Goal: Task Accomplishment & Management: Complete application form

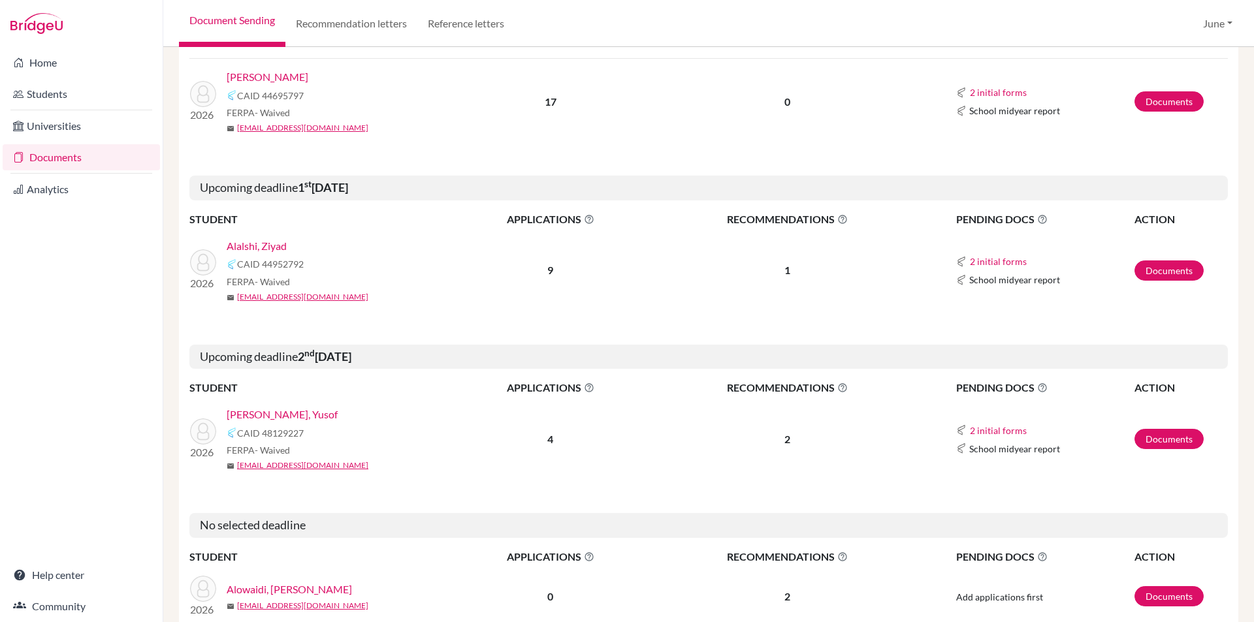
scroll to position [980, 0]
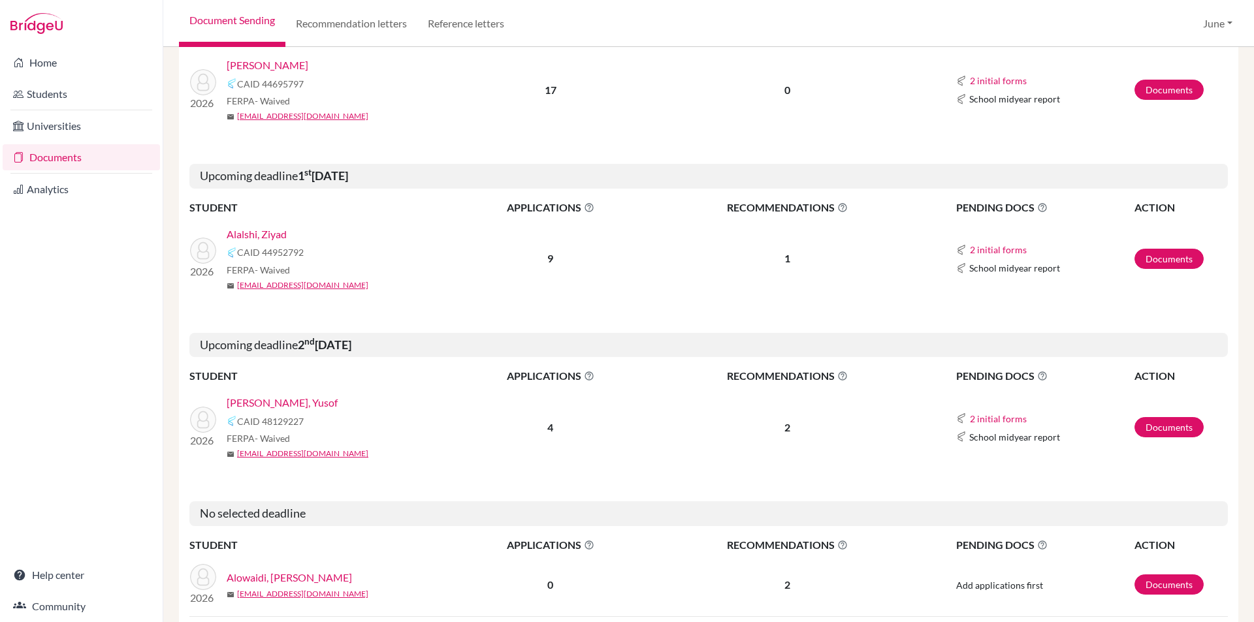
click at [268, 395] on link "[PERSON_NAME], Yusof" at bounding box center [282, 403] width 111 height 16
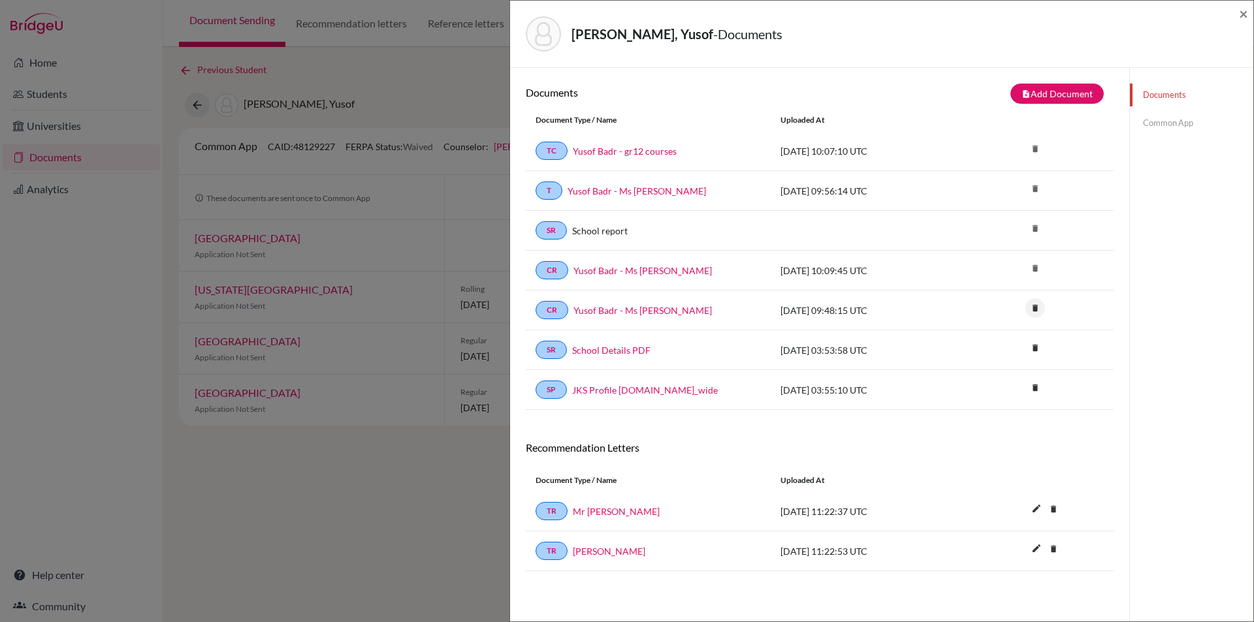
click at [1027, 307] on icon "delete" at bounding box center [1035, 308] width 20 height 20
click at [982, 381] on button "Delete" at bounding box center [994, 381] width 59 height 20
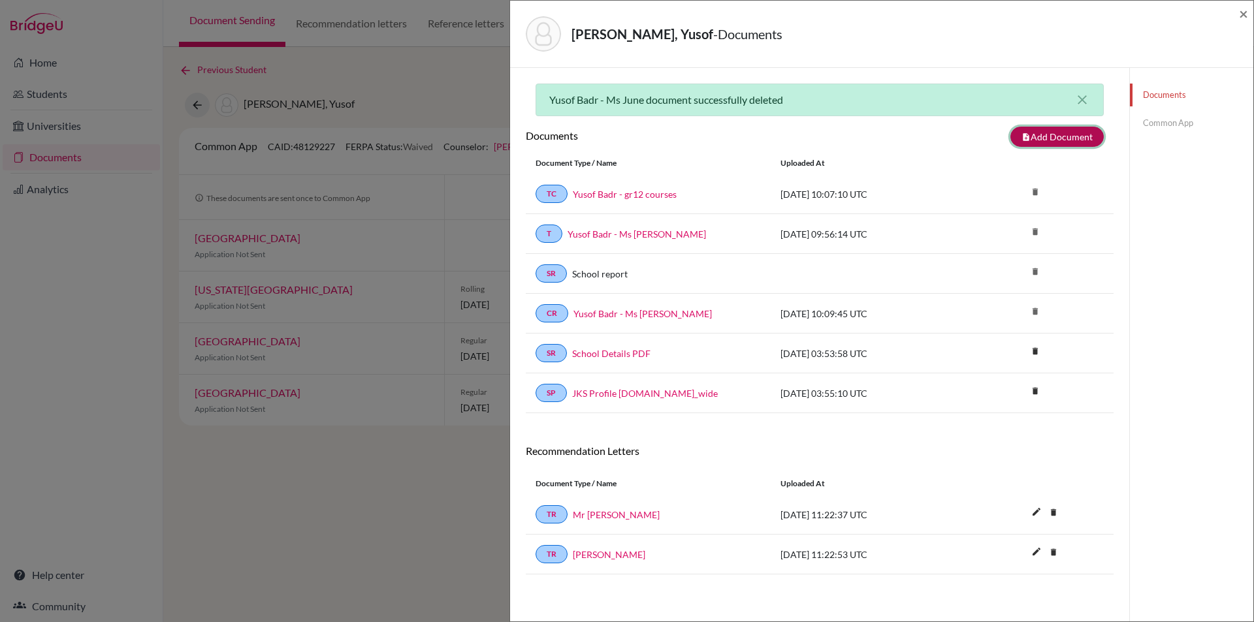
click at [1053, 137] on button "note_add Add Document" at bounding box center [1056, 137] width 93 height 20
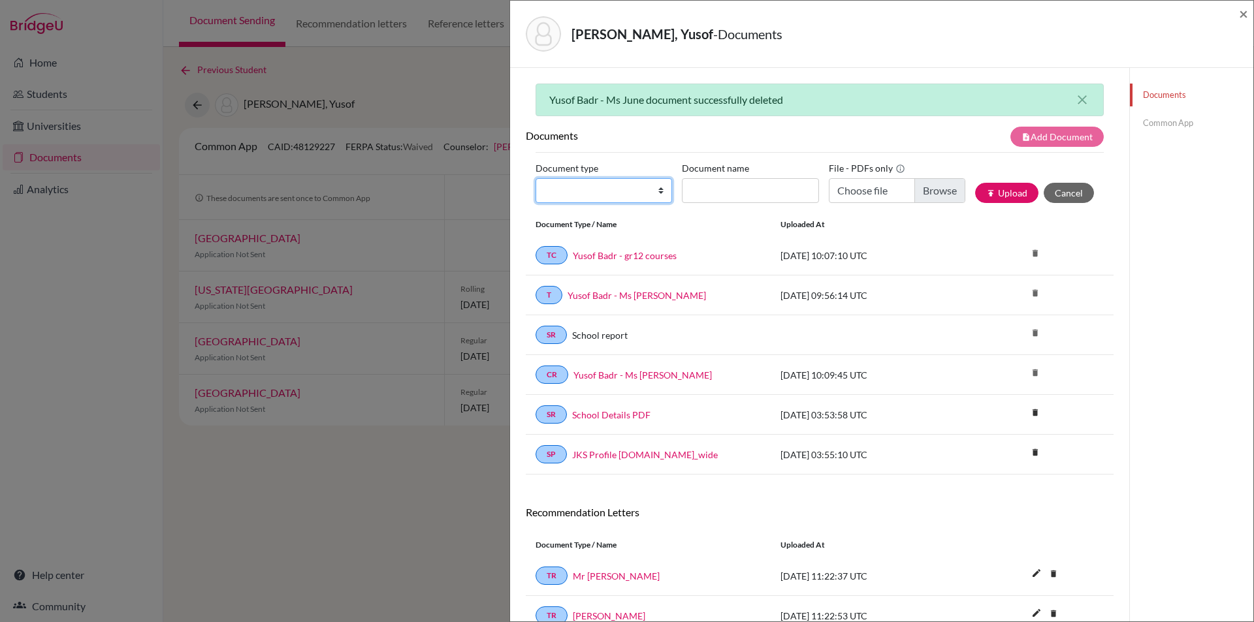
click at [658, 194] on select "Change explanation for Common App reports Counselor recommendation Internationa…" at bounding box center [603, 190] width 136 height 25
select select "2"
click at [535, 178] on select "Change explanation for Common App reports Counselor recommendation Internationa…" at bounding box center [603, 190] width 136 height 25
click at [735, 193] on input "Document name" at bounding box center [750, 190] width 136 height 25
type input "initial transcript"
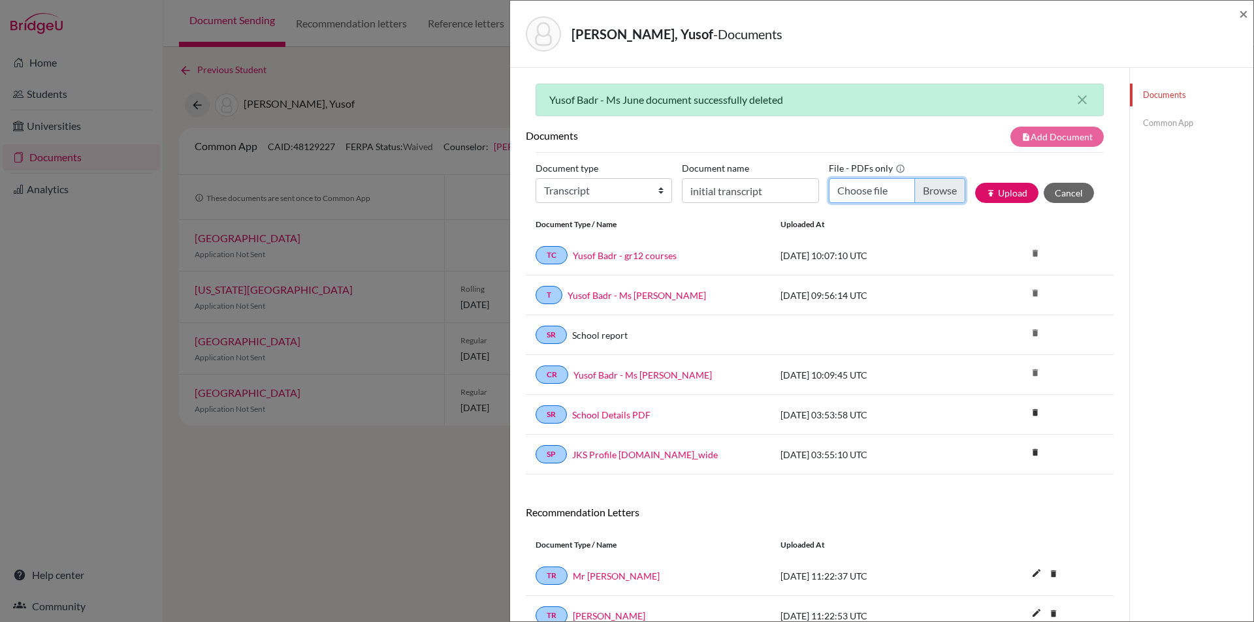
click at [929, 185] on input "Choose file" at bounding box center [897, 190] width 136 height 25
type input "C:\fakepath\Yusof Badr - initial transcript.pdf"
click at [1002, 190] on button "publish Upload" at bounding box center [1006, 193] width 63 height 20
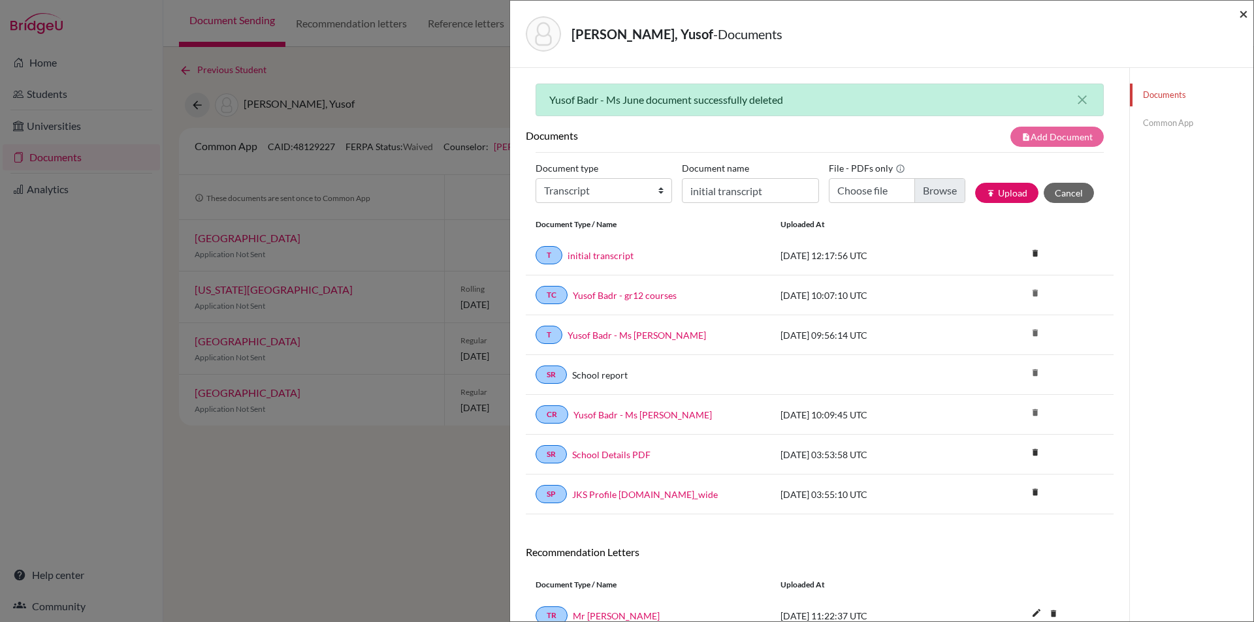
click at [1245, 15] on span "×" at bounding box center [1243, 13] width 9 height 19
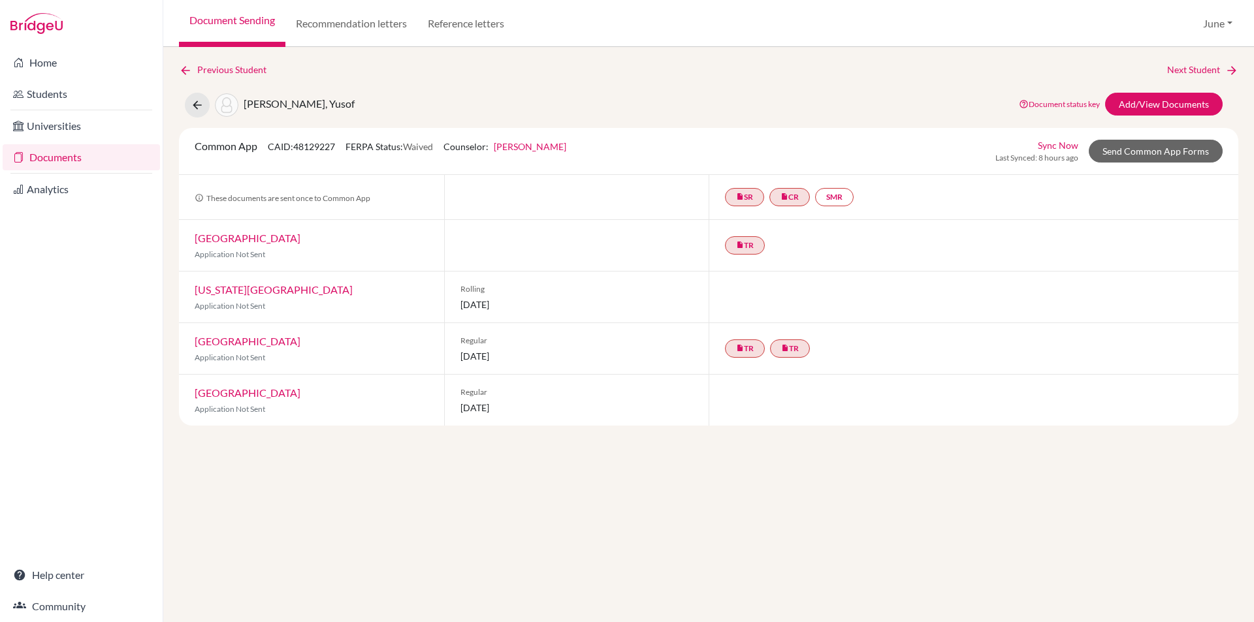
click at [58, 159] on link "Documents" at bounding box center [81, 157] width 157 height 26
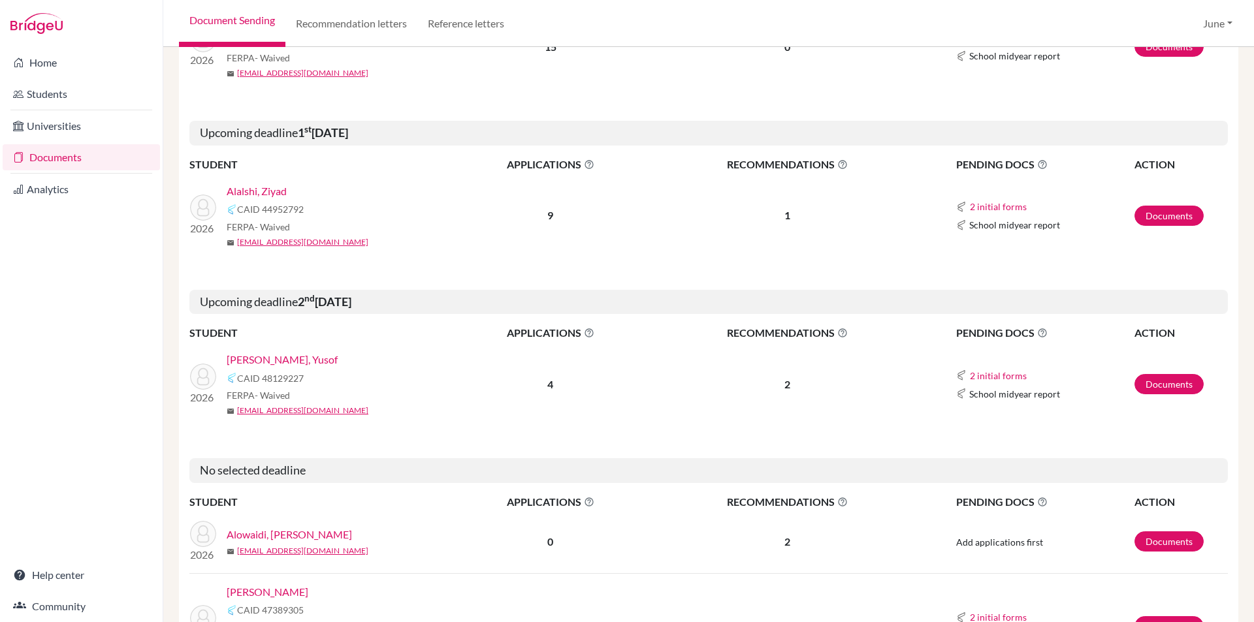
scroll to position [1045, 0]
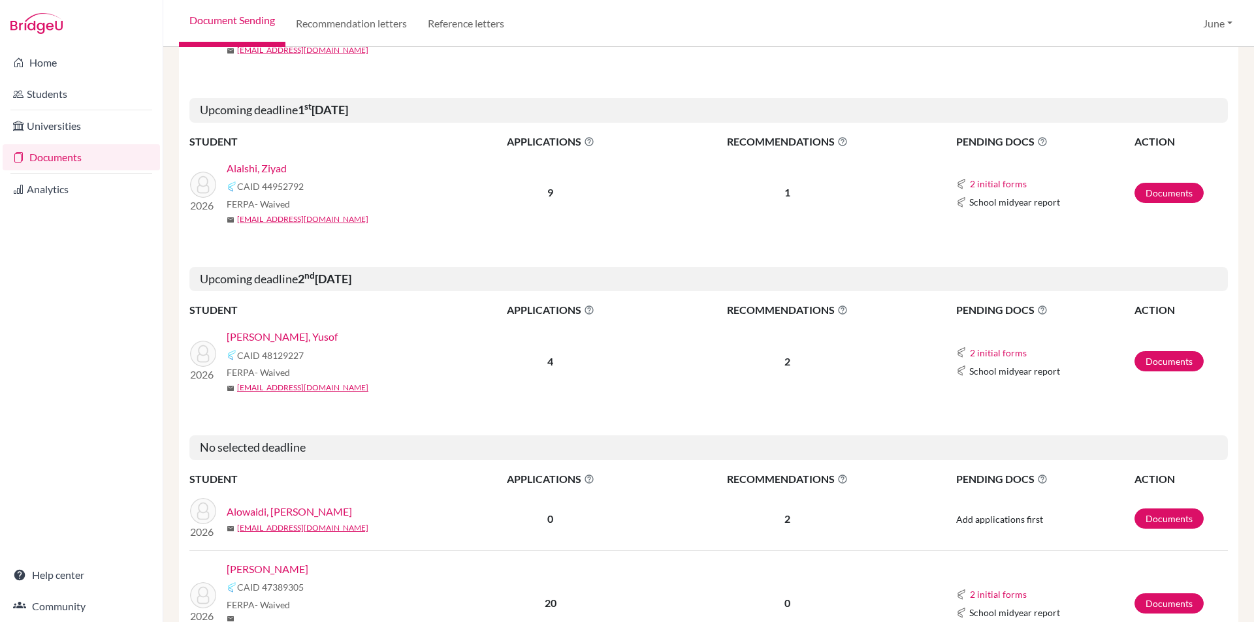
click at [284, 504] on link "Alowaidi, [PERSON_NAME]" at bounding box center [289, 512] width 125 height 16
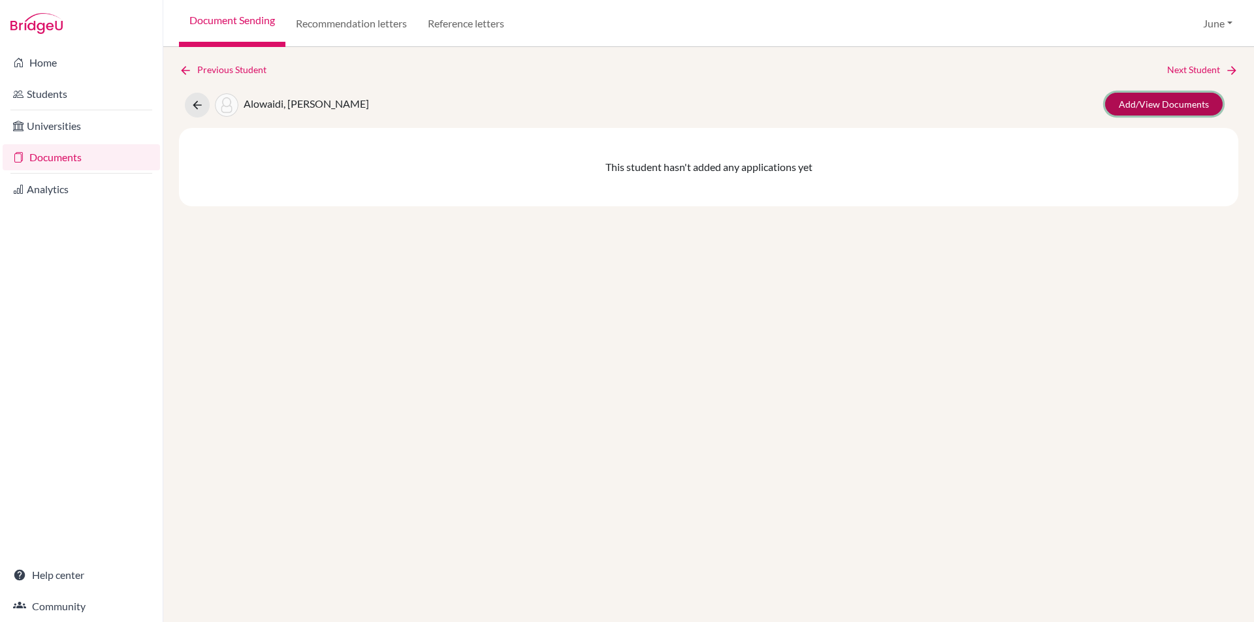
click at [1153, 103] on link "Add/View Documents" at bounding box center [1164, 104] width 118 height 23
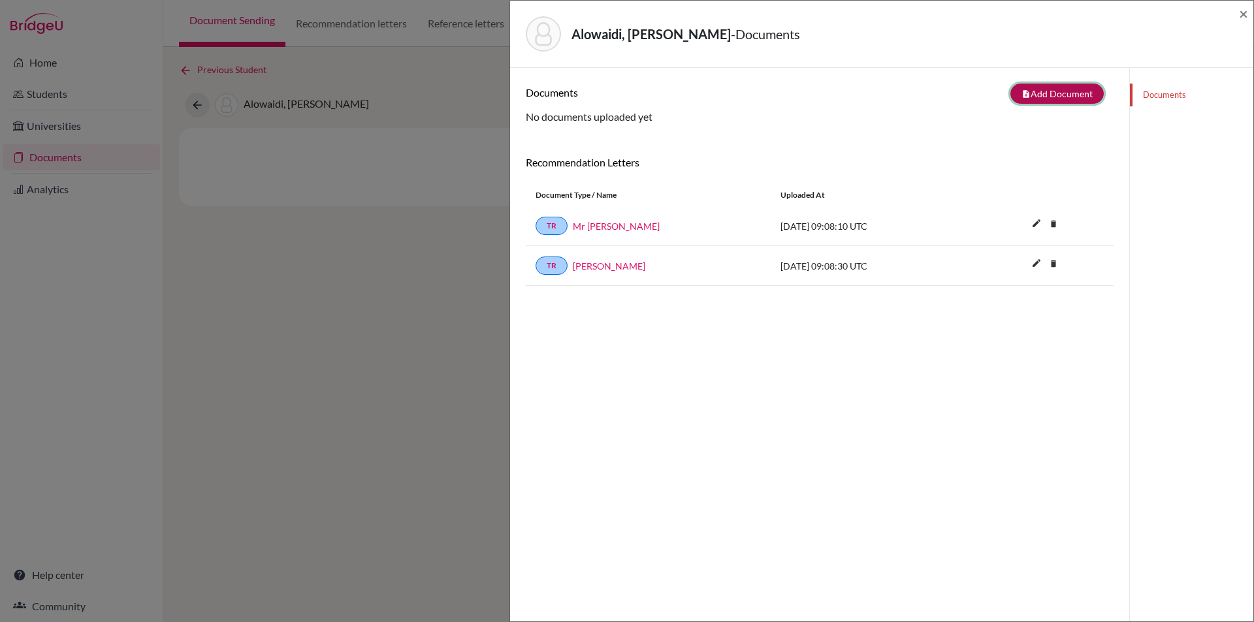
click at [1057, 88] on button "note_add Add Document" at bounding box center [1056, 94] width 93 height 20
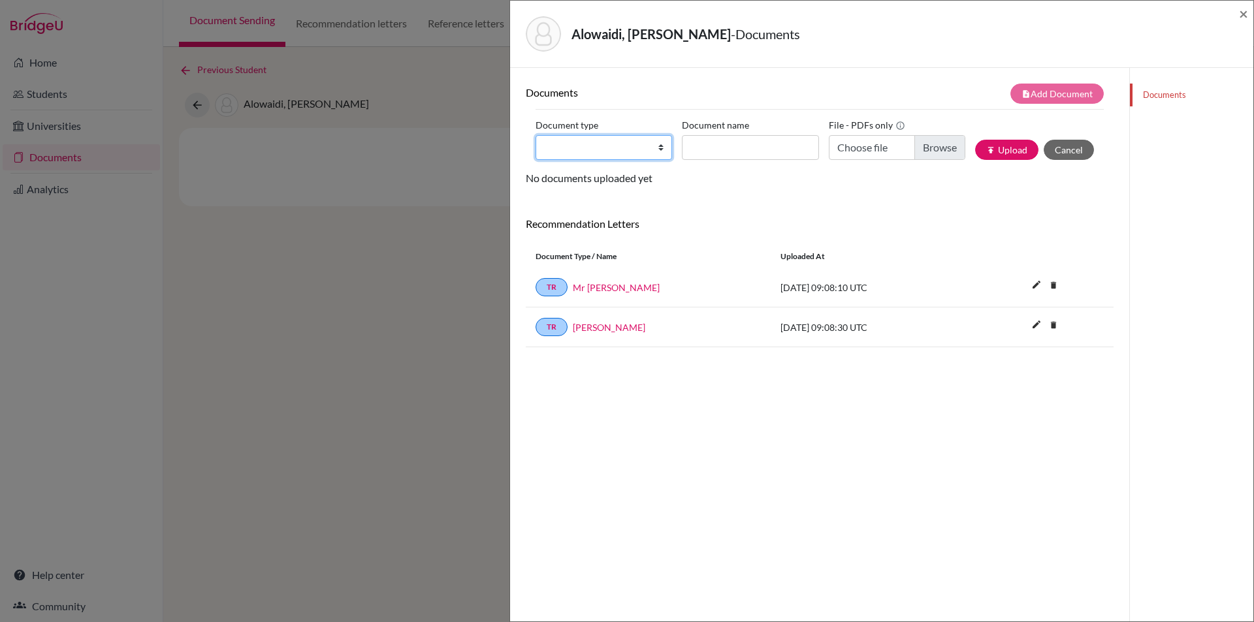
click at [654, 150] on select "Change explanation for Common App reports Counselor recommendation Internationa…" at bounding box center [603, 147] width 136 height 25
select select "2"
click at [535, 135] on select "Change explanation for Common App reports Counselor recommendation Internationa…" at bounding box center [603, 147] width 136 height 25
click at [728, 151] on input "Document name" at bounding box center [750, 147] width 136 height 25
type input "initial transcript"
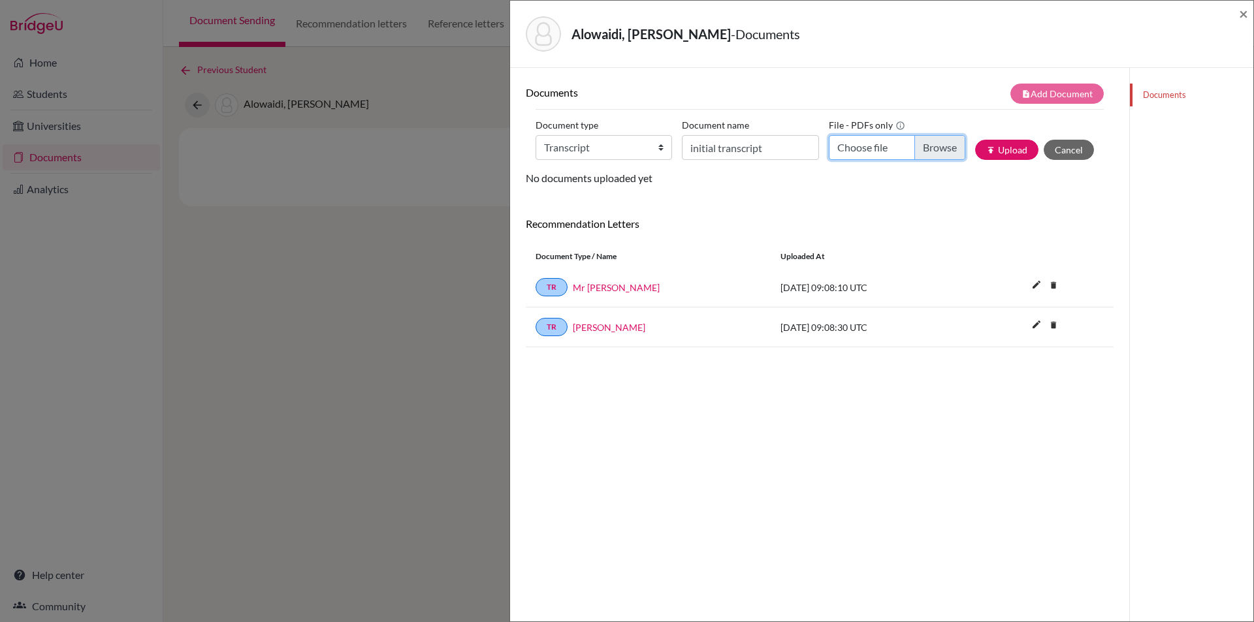
click at [929, 149] on input "Choose file" at bounding box center [897, 147] width 136 height 25
type input "C:\fakepath\Yousef Alowaidi - initial transcript.pdf"
click at [992, 150] on button "publish Upload" at bounding box center [1006, 150] width 63 height 20
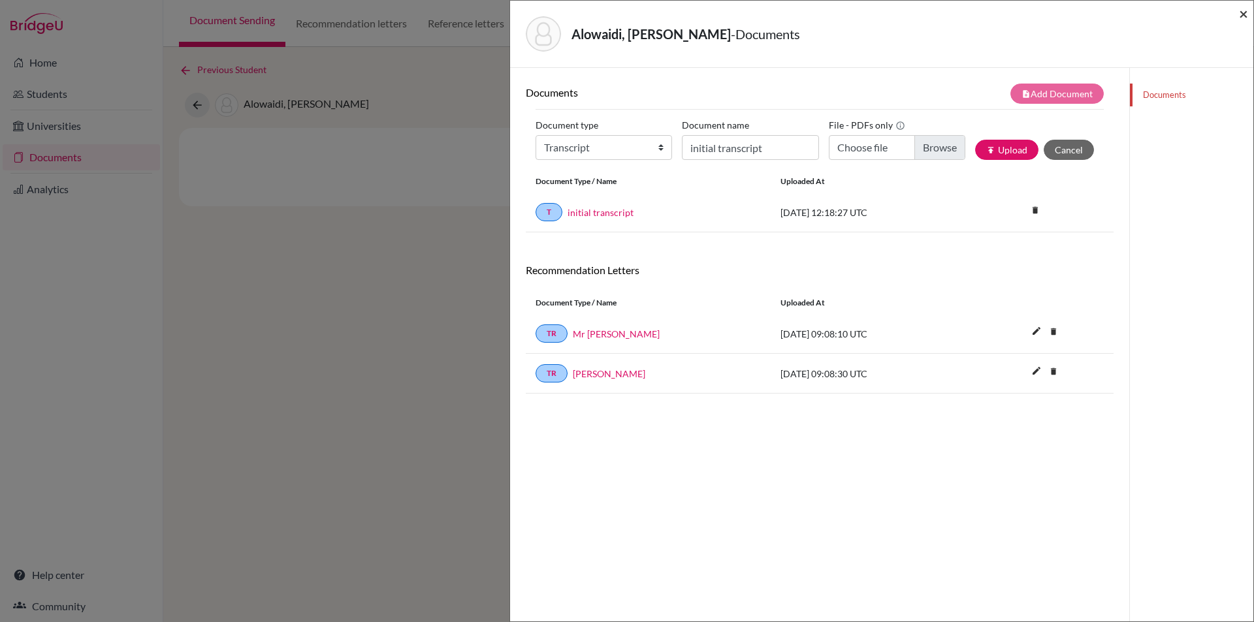
click at [1243, 16] on span "×" at bounding box center [1243, 13] width 9 height 19
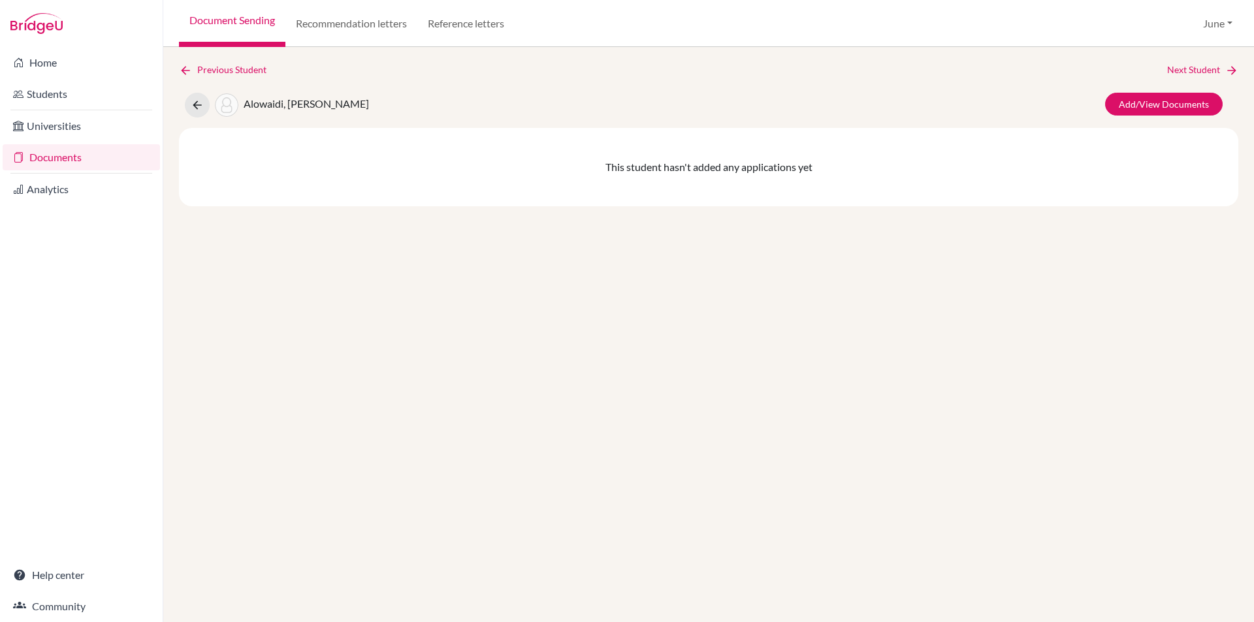
drag, startPoint x: 54, startPoint y: 157, endPoint x: 83, endPoint y: 157, distance: 28.7
click at [55, 157] on link "Documents" at bounding box center [81, 157] width 157 height 26
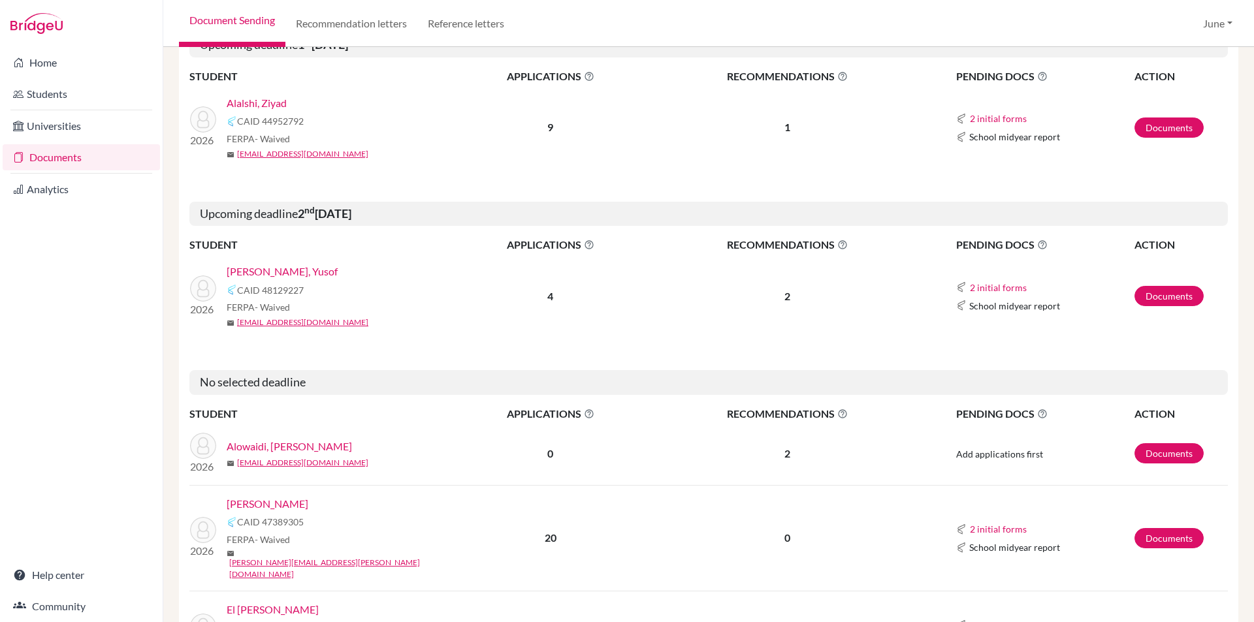
scroll to position [1241, 0]
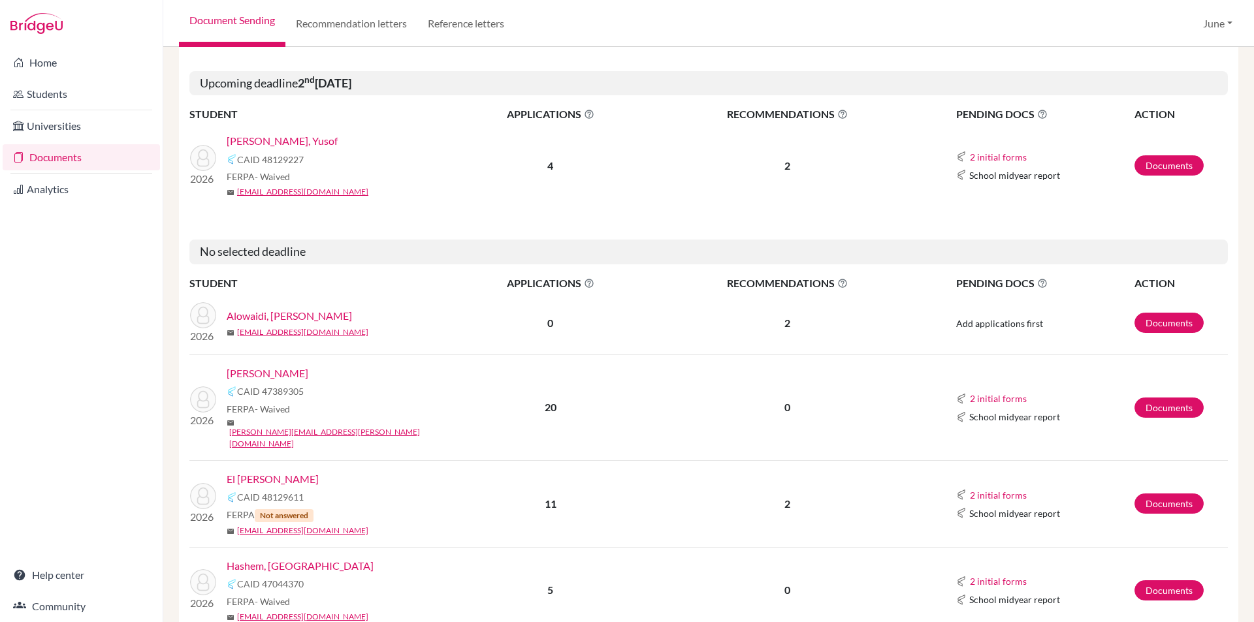
click at [306, 366] on link "[PERSON_NAME]" at bounding box center [268, 374] width 82 height 16
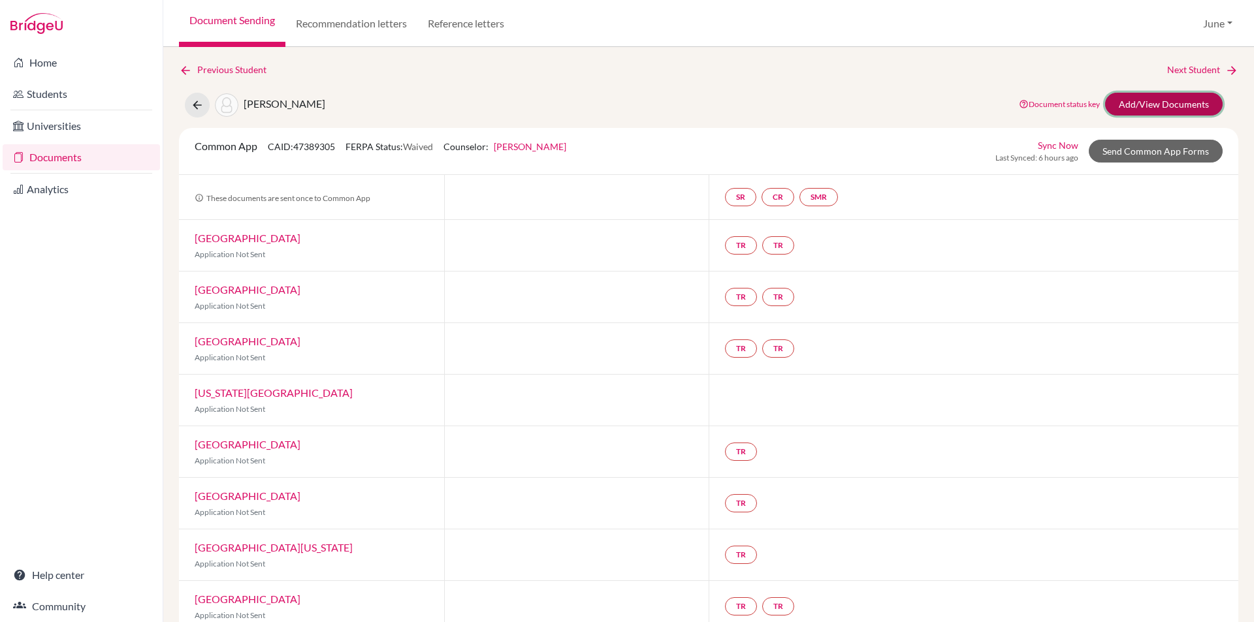
click at [1159, 103] on link "Add/View Documents" at bounding box center [1164, 104] width 118 height 23
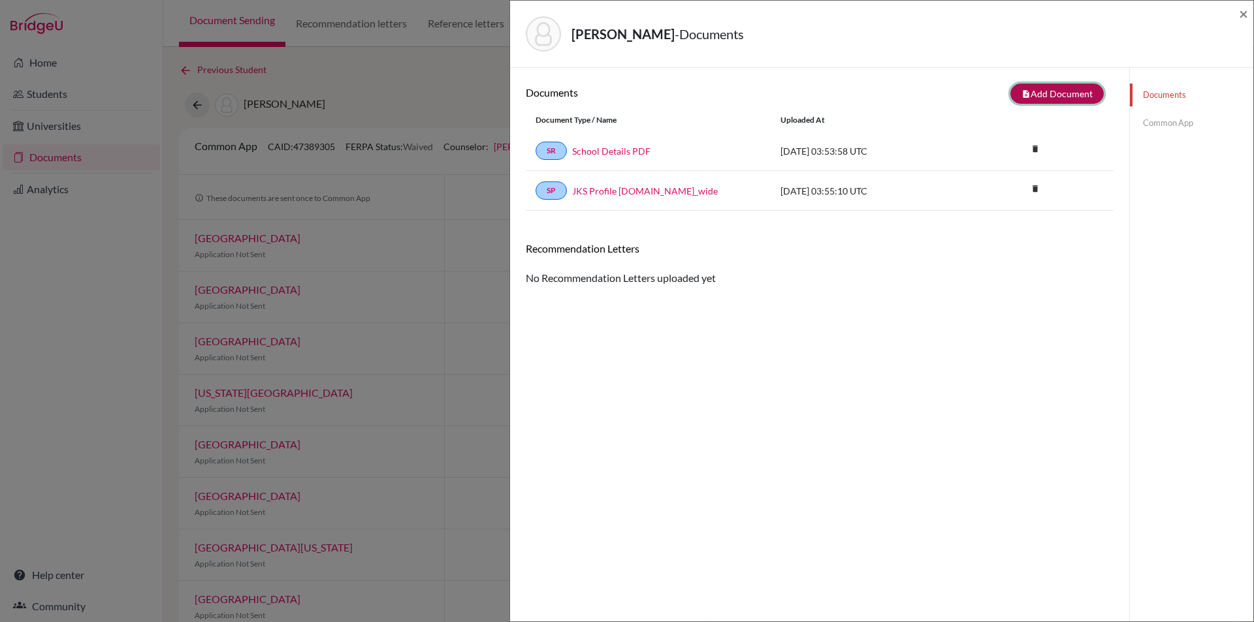
click at [1046, 91] on button "note_add Add Document" at bounding box center [1056, 94] width 93 height 20
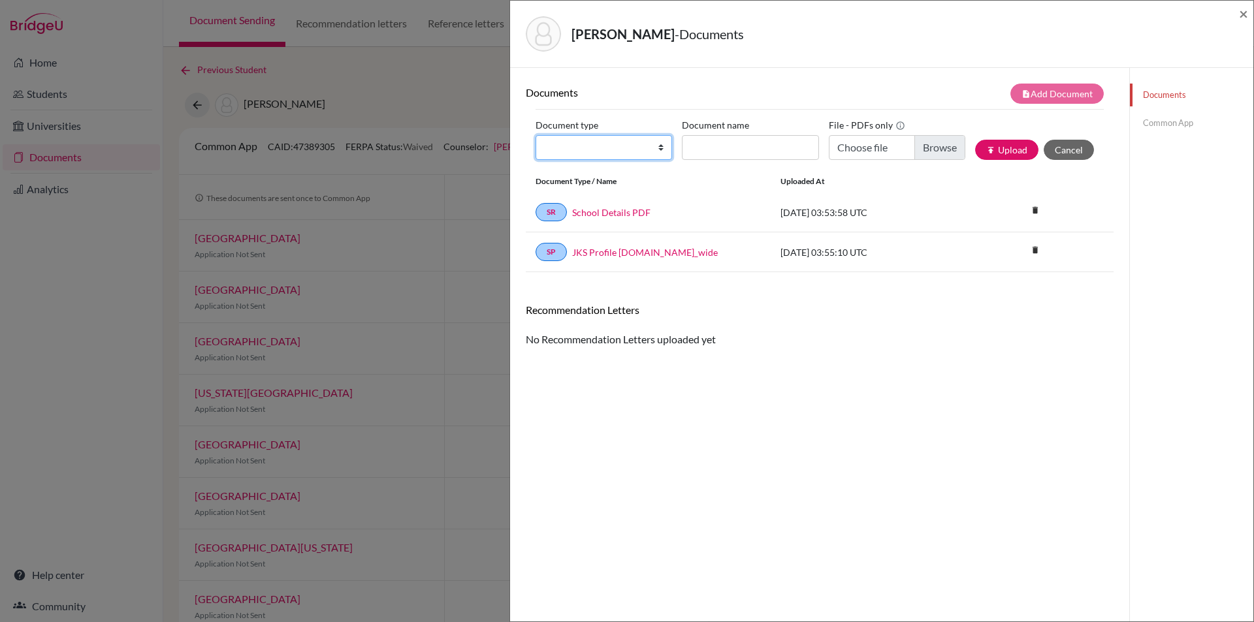
click at [656, 146] on select "Change explanation for Common App reports Counselor recommendation Internationa…" at bounding box center [603, 147] width 136 height 25
select select "2"
click at [535, 135] on select "Change explanation for Common App reports Counselor recommendation Internationa…" at bounding box center [603, 147] width 136 height 25
click at [758, 142] on input "Document name" at bounding box center [750, 147] width 136 height 25
type input "initial transcript"
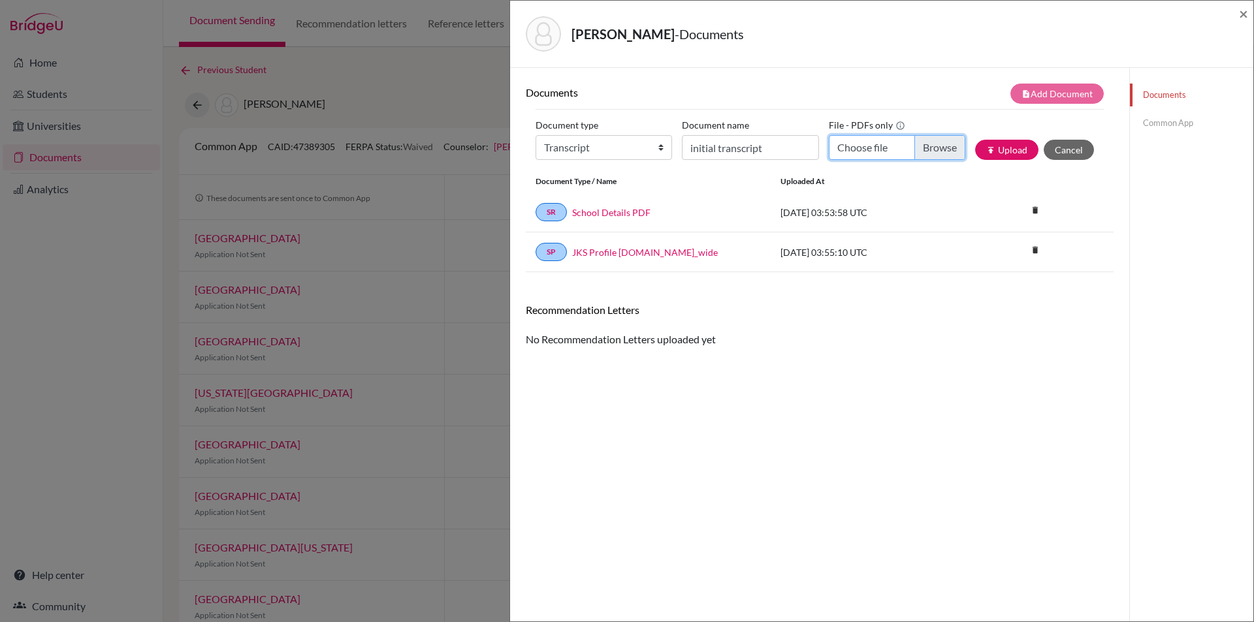
click at [935, 146] on input "Choose file" at bounding box center [897, 147] width 136 height 25
type input "C:\fakepath\[PERSON_NAME] - initial transcript.pdf"
click at [1007, 148] on button "publish Upload" at bounding box center [1006, 150] width 63 height 20
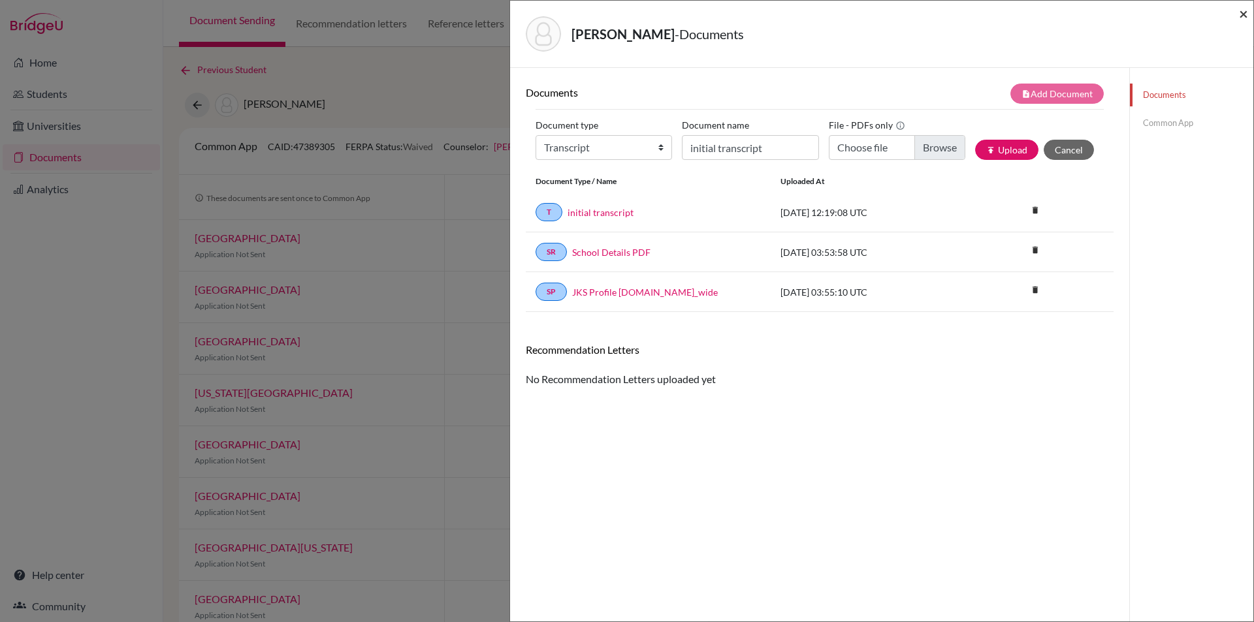
click at [1244, 17] on span "×" at bounding box center [1243, 13] width 9 height 19
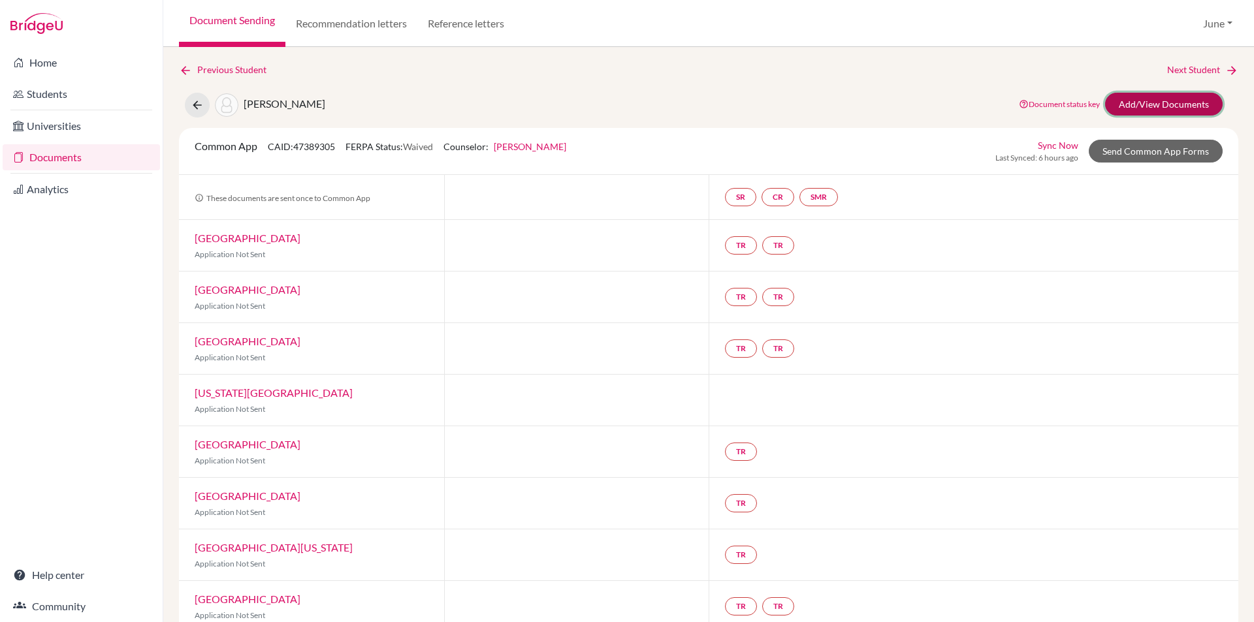
click at [1149, 105] on link "Add/View Documents" at bounding box center [1164, 104] width 118 height 23
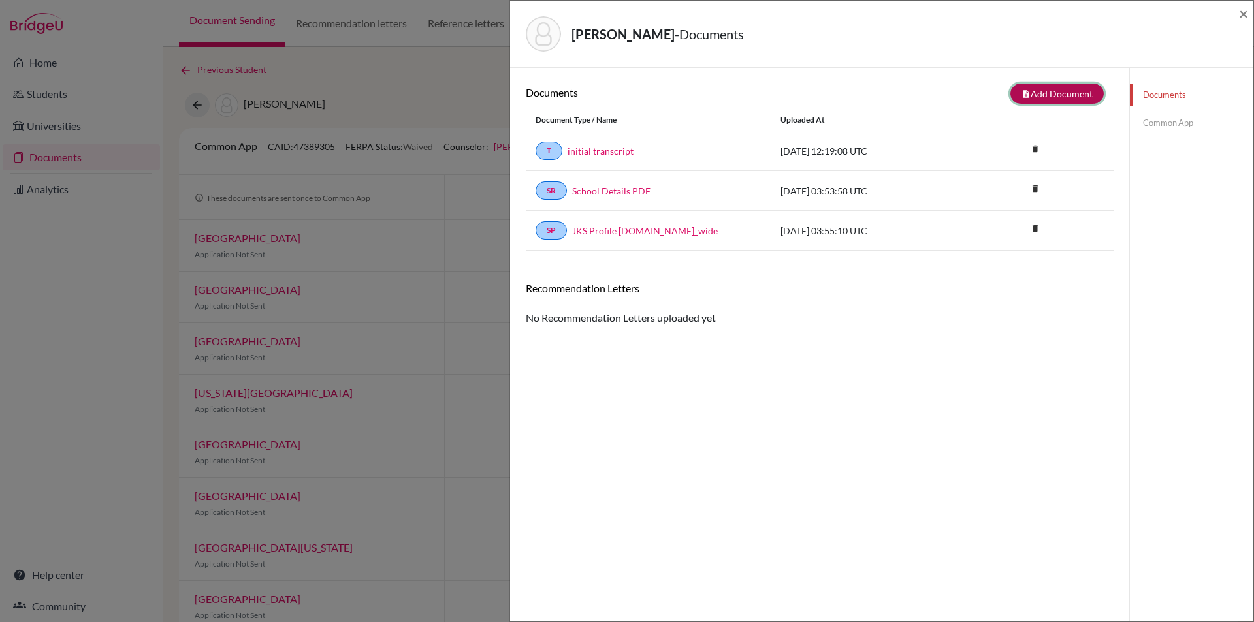
click at [1055, 93] on button "note_add Add Document" at bounding box center [1056, 94] width 93 height 20
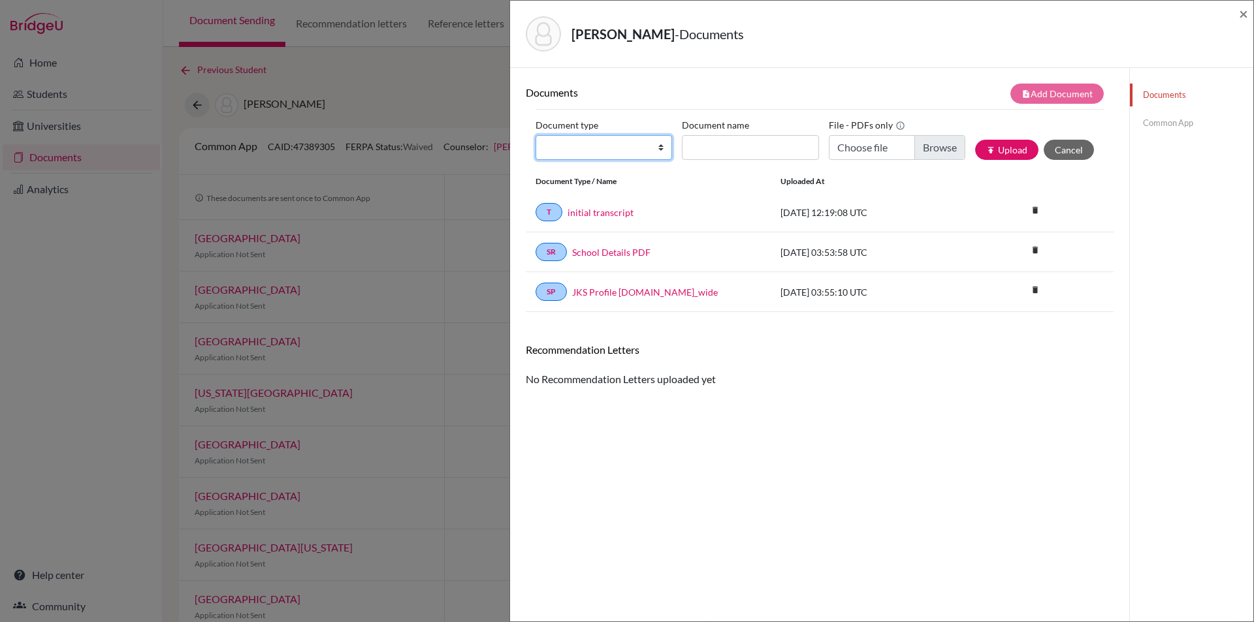
click at [656, 146] on select "Change explanation for Common App reports Counselor recommendation Internationa…" at bounding box center [603, 147] width 136 height 25
select select "5"
click at [535, 135] on select "Change explanation for Common App reports Counselor recommendation Internationa…" at bounding box center [603, 147] width 136 height 25
click at [923, 149] on input "Choose file" at bounding box center [897, 147] width 136 height 25
type input "C:\fakepath\[PERSON_NAME] - [PERSON_NAME].pdf"
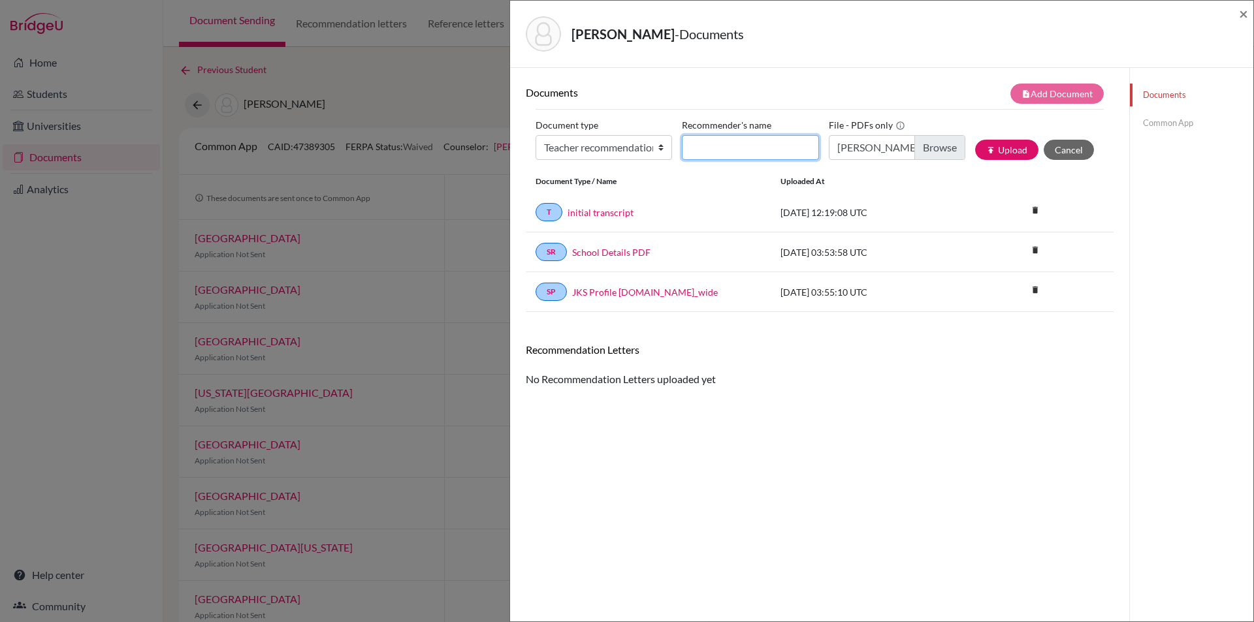
click at [725, 149] on input "Recommender's name" at bounding box center [750, 147] width 136 height 25
type input "[PERSON_NAME]"
click at [1000, 149] on button "publish Upload" at bounding box center [1006, 150] width 63 height 20
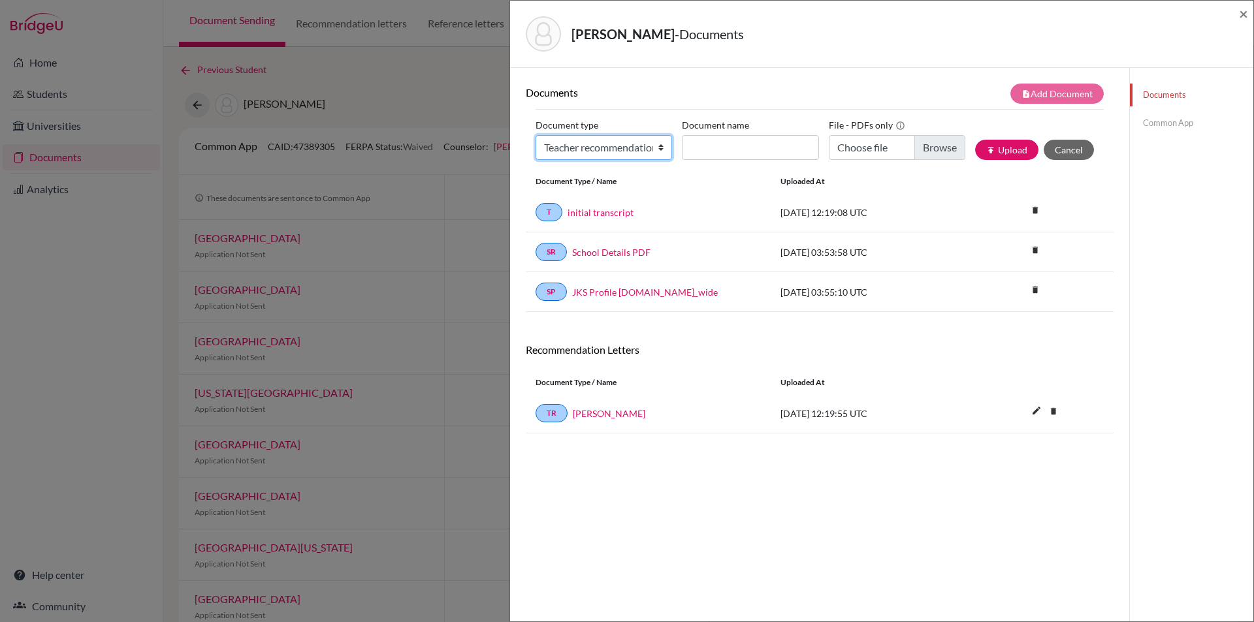
click at [658, 148] on select "Change explanation for Common App reports Counselor recommendation Internationa…" at bounding box center [603, 147] width 136 height 25
select select "5"
click at [535, 135] on select "Change explanation for Common App reports Counselor recommendation Internationa…" at bounding box center [603, 147] width 136 height 25
click at [932, 148] on input "Choose file" at bounding box center [897, 147] width 136 height 25
type input "C:\fakepath\[PERSON_NAME] - Ms [PERSON_NAME].pdf"
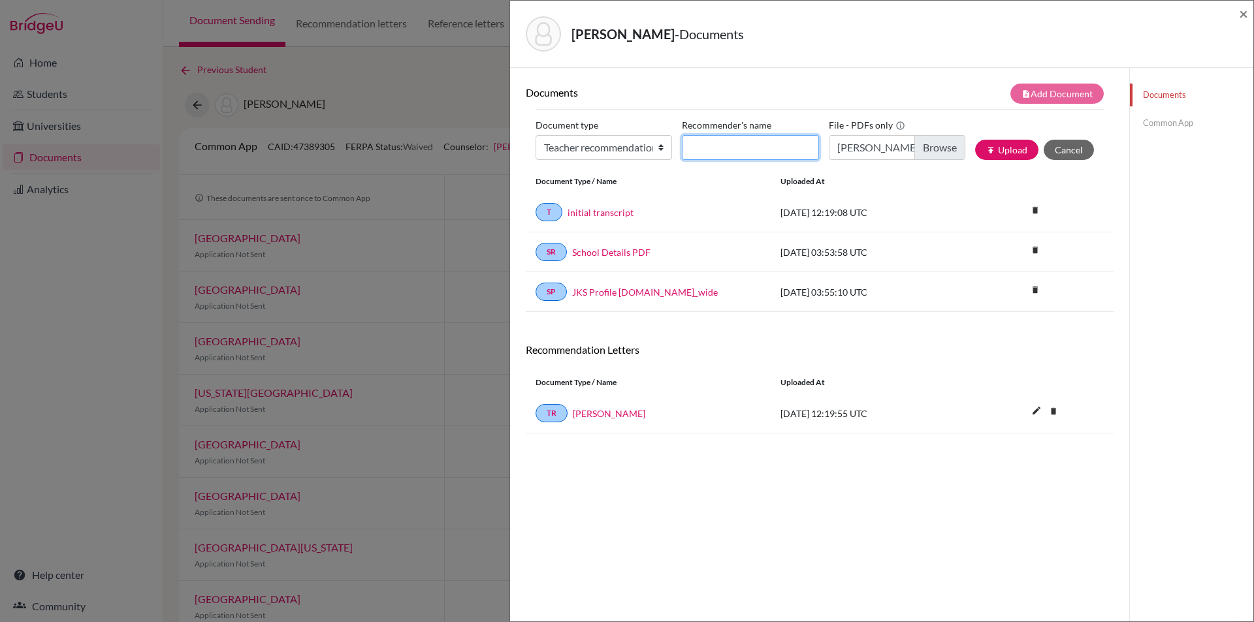
click at [733, 146] on input "Recommender's name" at bounding box center [750, 147] width 136 height 25
type input "Ms [PERSON_NAME]"
click at [1000, 140] on button "publish Upload" at bounding box center [1006, 150] width 63 height 20
click at [1241, 15] on span "×" at bounding box center [1243, 13] width 9 height 19
